Goal: Task Accomplishment & Management: Complete application form

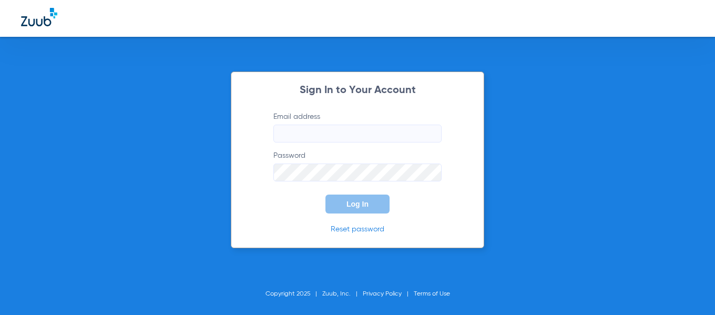
type input "[EMAIL_ADDRESS][DOMAIN_NAME]"
click at [354, 204] on span "Log In" at bounding box center [357, 204] width 22 height 8
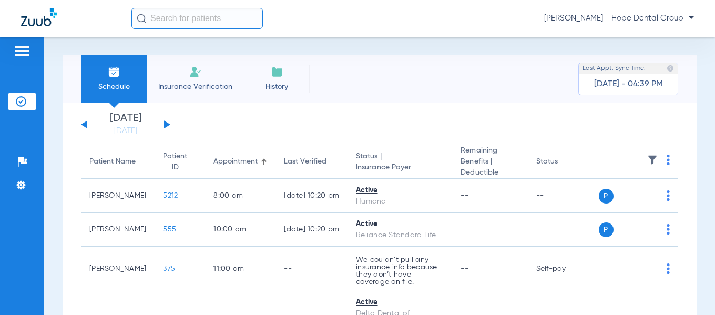
click at [216, 81] on span "Insurance Verification" at bounding box center [194, 86] width 81 height 11
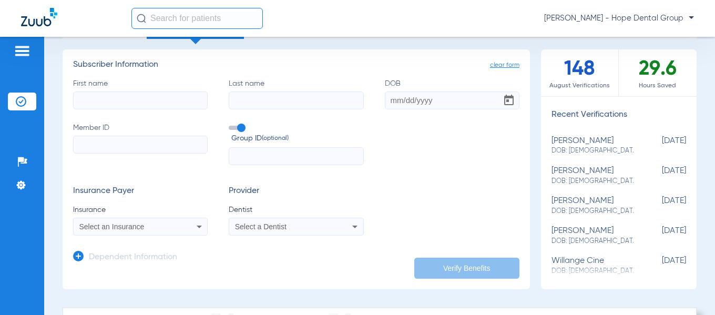
scroll to position [110, 0]
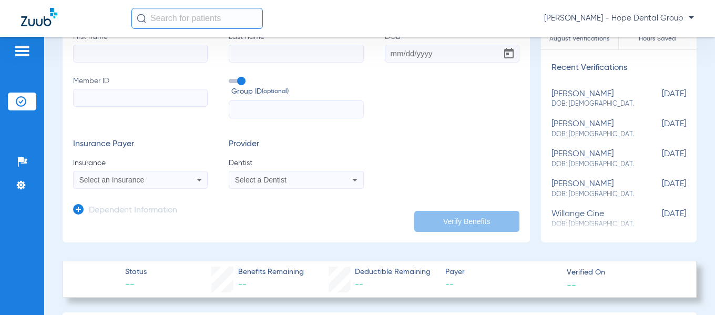
click at [335, 173] on mat-select "Select a Dentist" at bounding box center [296, 180] width 135 height 18
click at [352, 179] on icon at bounding box center [354, 179] width 13 height 13
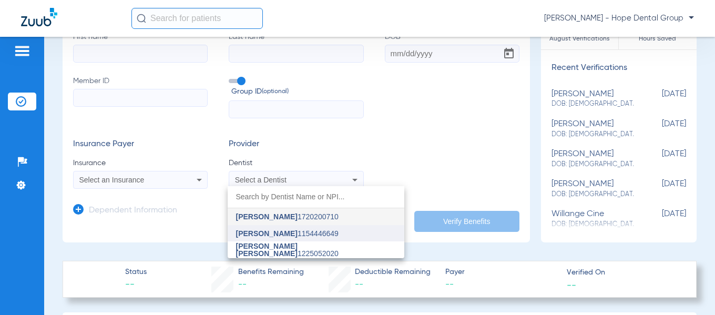
click at [286, 230] on span "[PERSON_NAME]" at bounding box center [266, 233] width 61 height 8
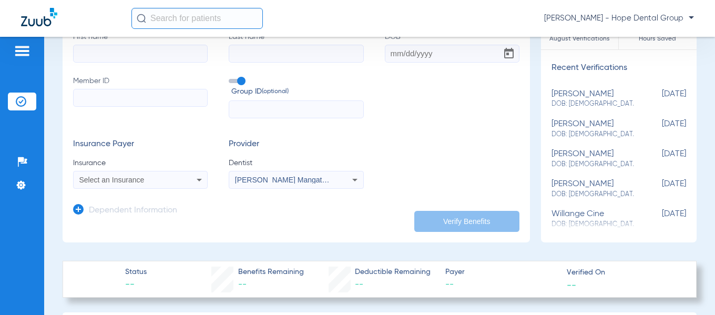
click at [196, 179] on icon at bounding box center [199, 179] width 13 height 13
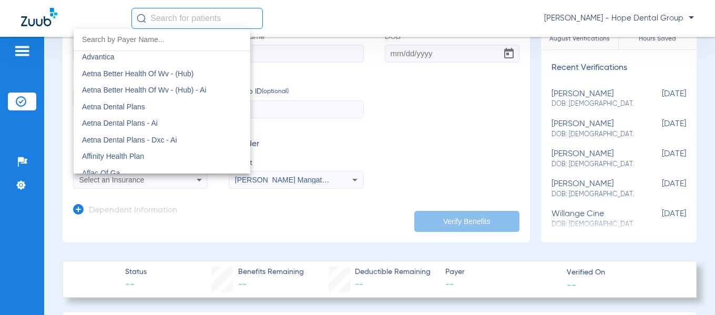
scroll to position [63, 0]
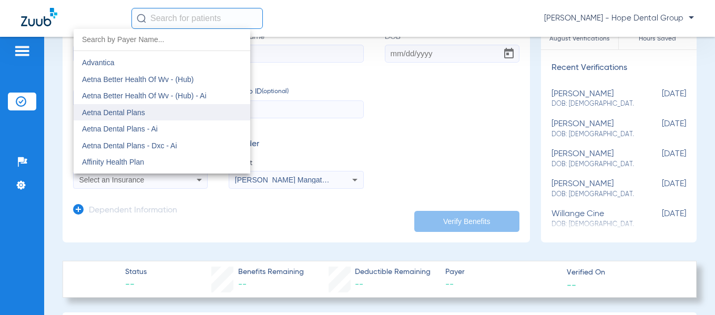
click at [156, 109] on mat-option "Aetna Dental Plans" at bounding box center [162, 112] width 177 height 17
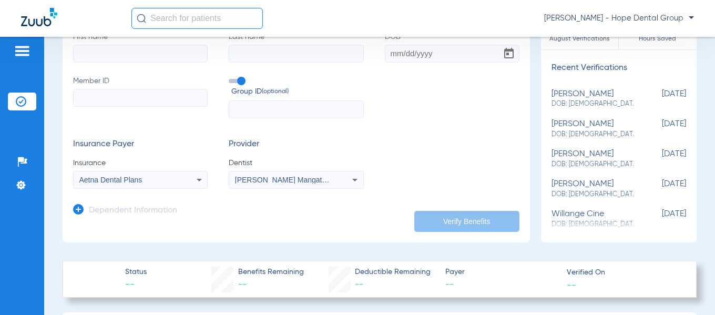
click at [101, 94] on input "Member ID" at bounding box center [140, 98] width 135 height 18
type input "102158655300"
click at [387, 54] on input "DOB" at bounding box center [452, 54] width 135 height 18
paste input "[DATE]"
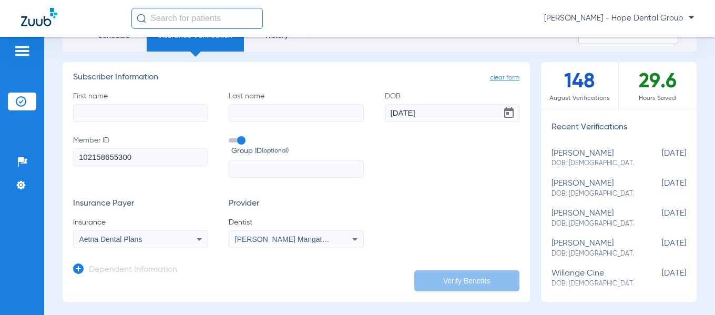
scroll to position [47, 0]
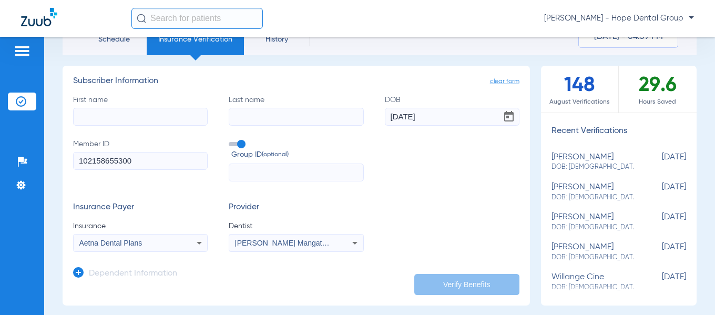
type input "[DATE]"
click at [99, 118] on input "First name" at bounding box center [140, 117] width 135 height 18
paste input "[PERSON_NAME]"
type input "[PERSON_NAME]"
click at [240, 112] on input "Last name" at bounding box center [296, 117] width 135 height 18
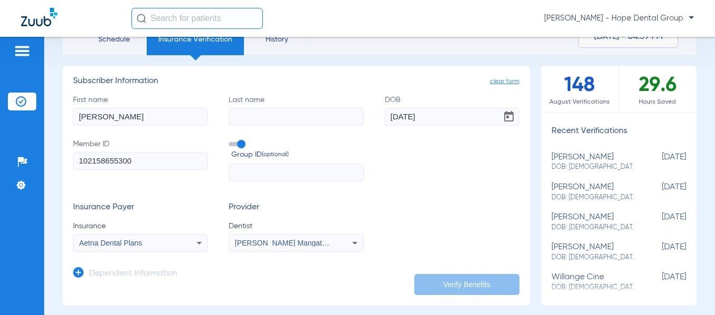
paste input "[PERSON_NAME]"
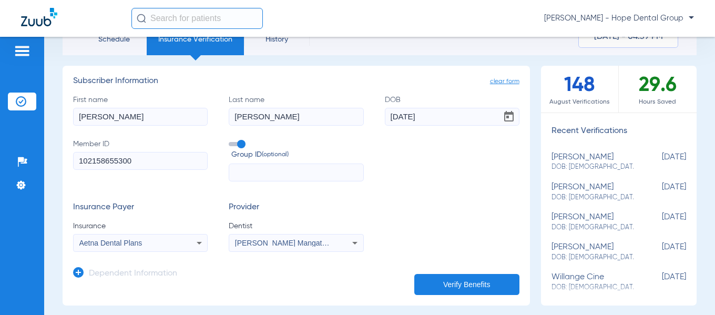
type input "[PERSON_NAME]"
click at [476, 282] on button "Verify Benefits" at bounding box center [466, 284] width 105 height 21
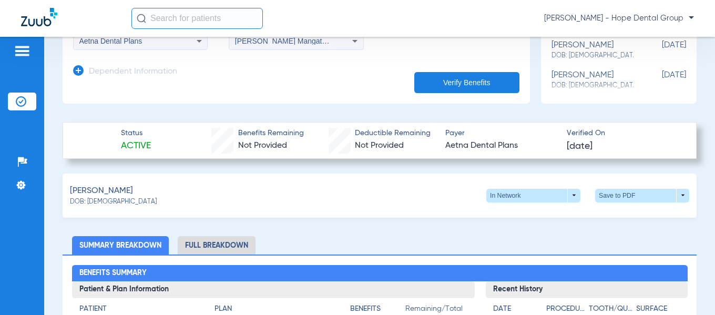
scroll to position [259, 0]
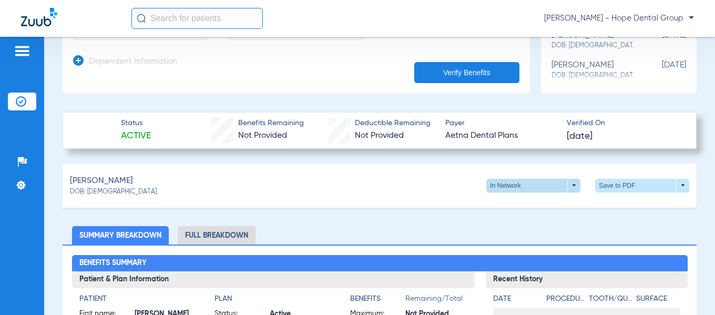
click at [567, 183] on span at bounding box center [533, 186] width 94 height 14
click at [567, 183] on div at bounding box center [357, 157] width 715 height 315
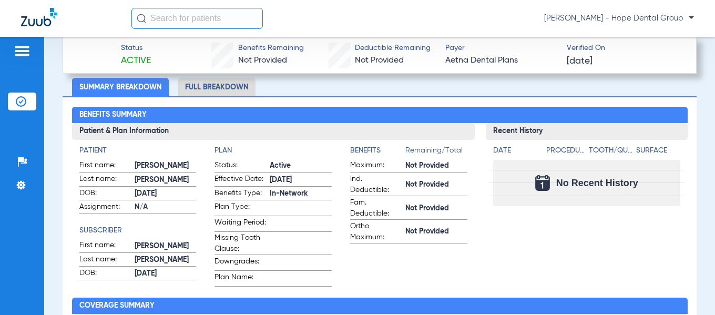
scroll to position [404, 0]
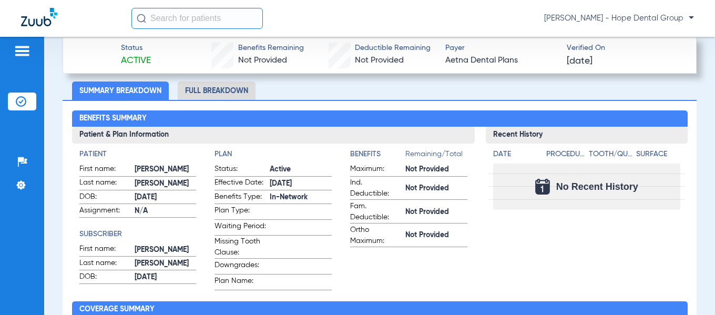
click at [233, 85] on li "Full Breakdown" at bounding box center [217, 90] width 78 height 18
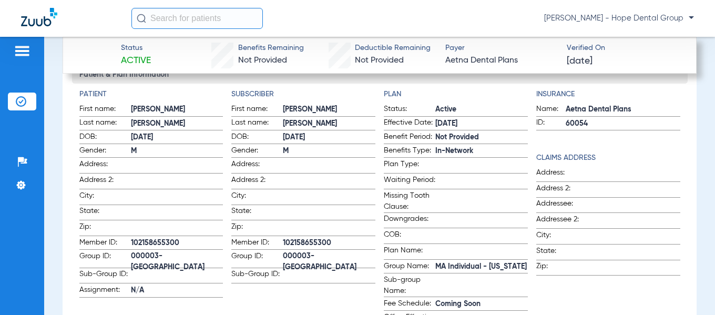
scroll to position [430, 0]
